Goal: Task Accomplishment & Management: Complete application form

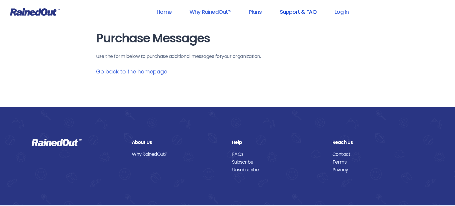
click at [291, 10] on link "Support & FAQ" at bounding box center [298, 11] width 52 height 13
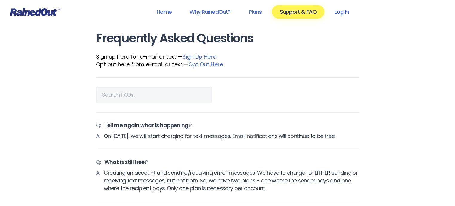
click at [339, 12] on link "Log In" at bounding box center [342, 11] width 30 height 13
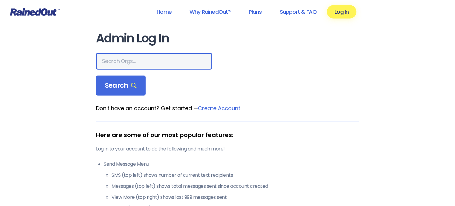
click at [137, 65] on input "text" at bounding box center [154, 61] width 116 height 17
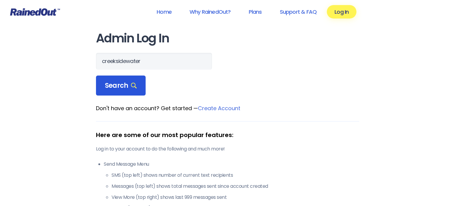
click at [129, 84] on span "Search" at bounding box center [121, 86] width 32 height 8
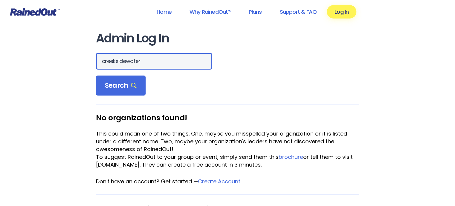
click at [126, 63] on input "creeksidewater" at bounding box center [154, 61] width 116 height 17
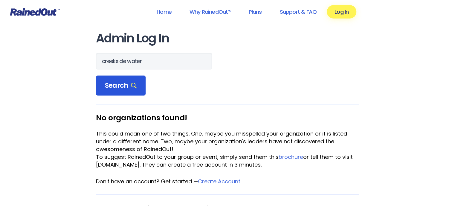
click at [126, 86] on span "Search" at bounding box center [121, 86] width 32 height 8
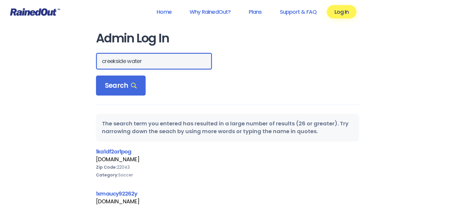
click at [128, 62] on input "creekside water" at bounding box center [154, 61] width 116 height 17
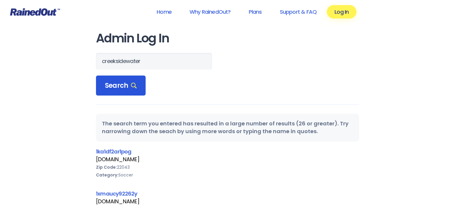
click at [118, 88] on span "Search" at bounding box center [121, 86] width 32 height 8
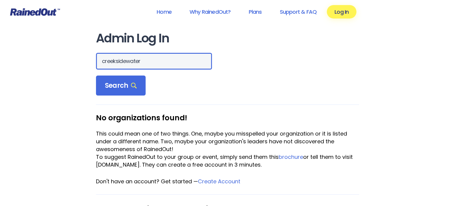
click at [145, 61] on input "creeksidewater" at bounding box center [154, 61] width 116 height 17
type input "creekside"
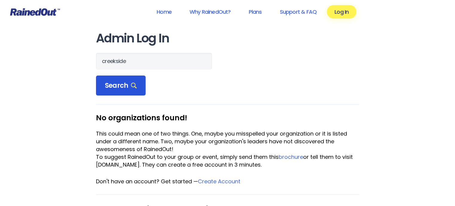
click at [123, 85] on span "Search" at bounding box center [121, 86] width 32 height 8
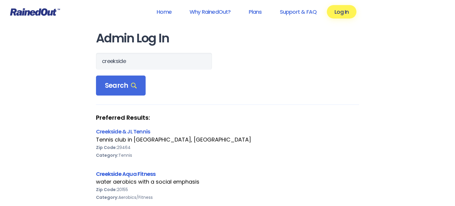
click at [126, 175] on link "Creekside Aqua Fitness" at bounding box center [125, 173] width 59 height 7
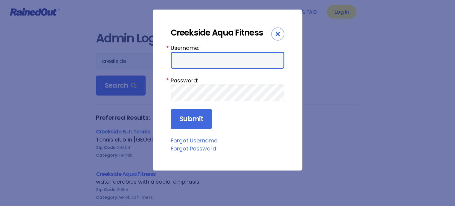
click at [202, 55] on input "Username:" at bounding box center [228, 60] width 114 height 17
type input "creeksidewater"
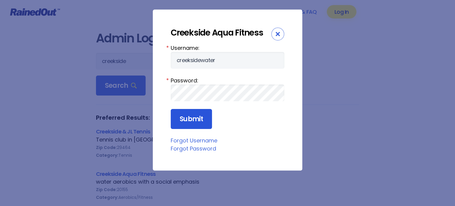
click at [184, 120] on input "Submit" at bounding box center [191, 119] width 41 height 20
